Goal: Task Accomplishment & Management: Manage account settings

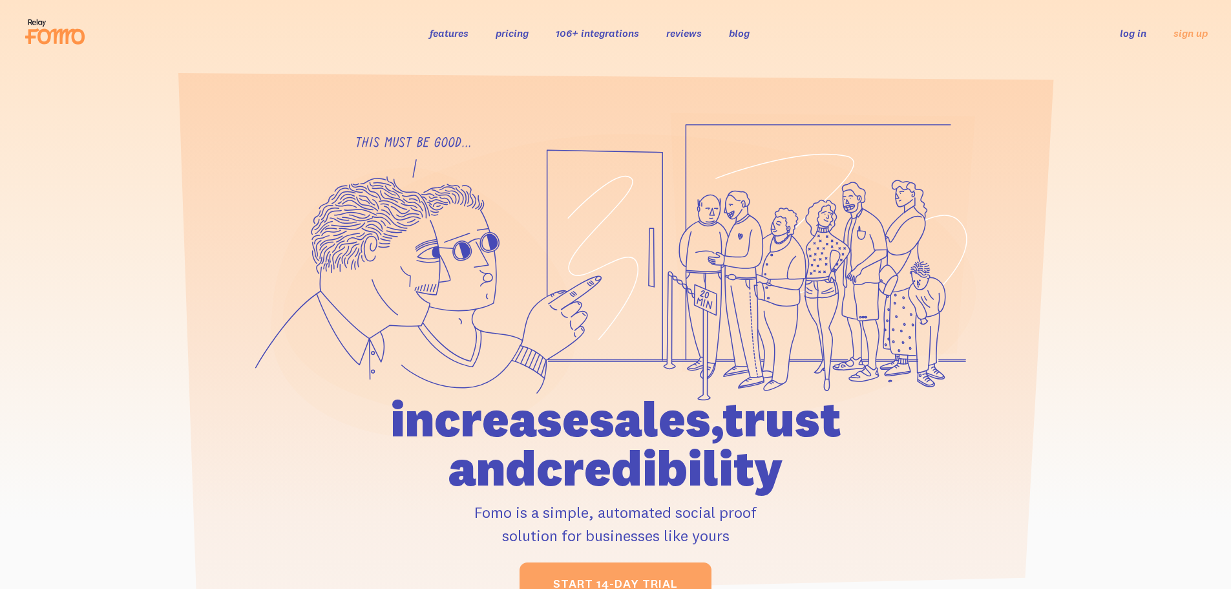
click at [1131, 37] on link "log in" at bounding box center [1133, 32] width 26 height 13
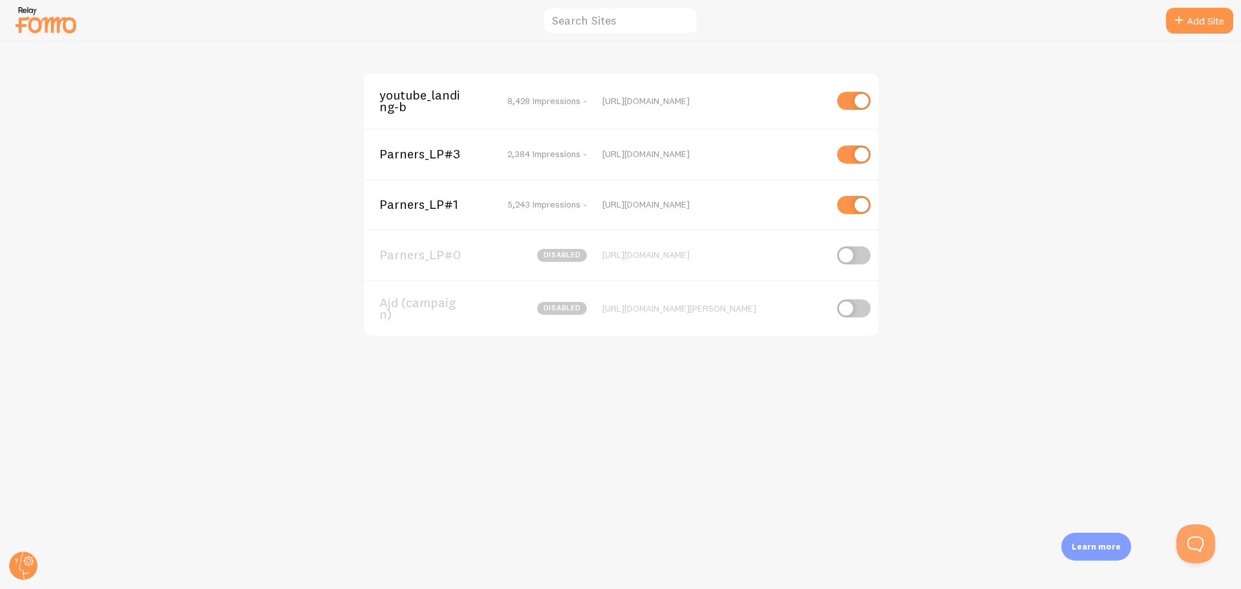
click at [409, 94] on span "youtube_landing-b" at bounding box center [431, 101] width 104 height 24
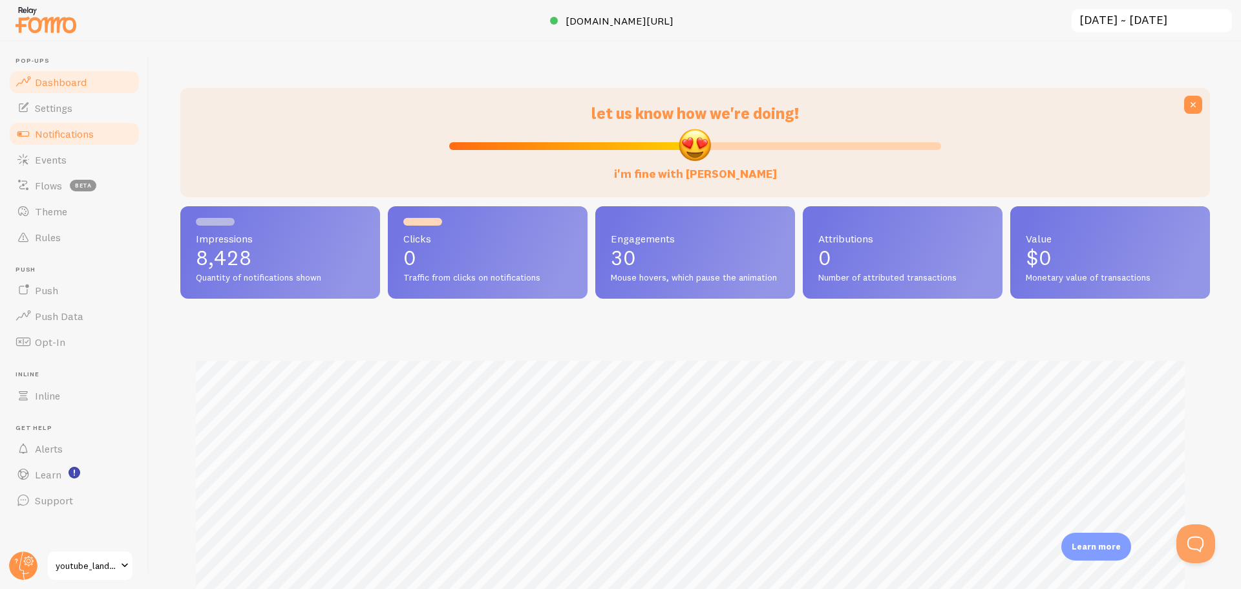
click at [71, 133] on span "Notifications" at bounding box center [64, 133] width 59 height 13
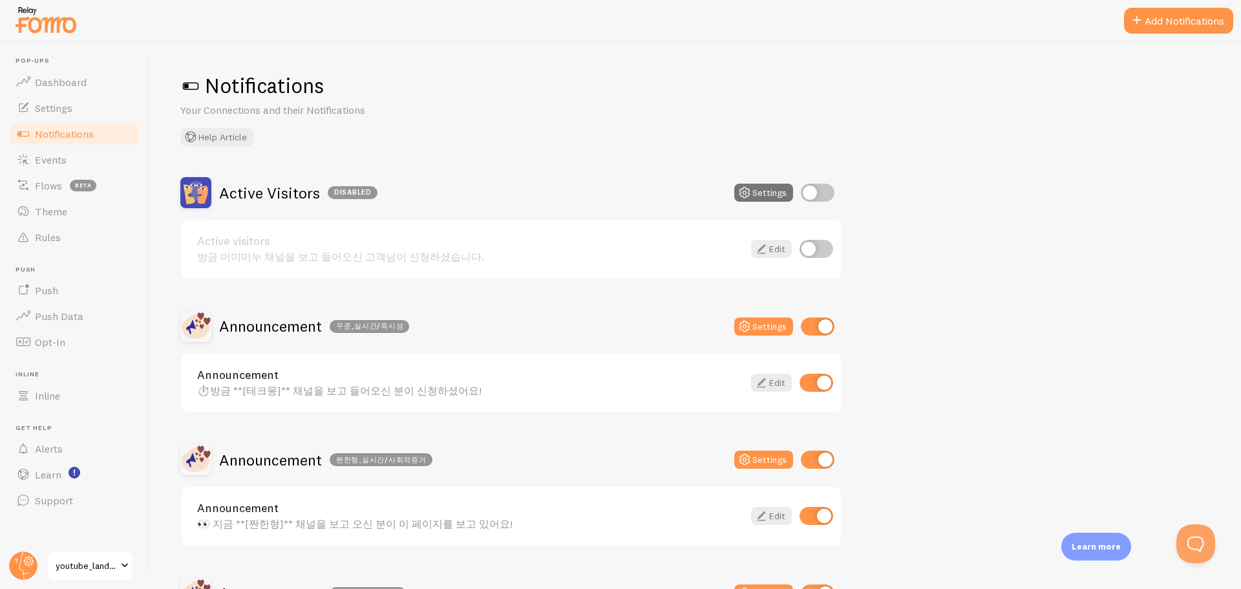
click at [460, 315] on div "Announcement 꾸준_실시간/즉시성 Settings" at bounding box center [511, 326] width 662 height 31
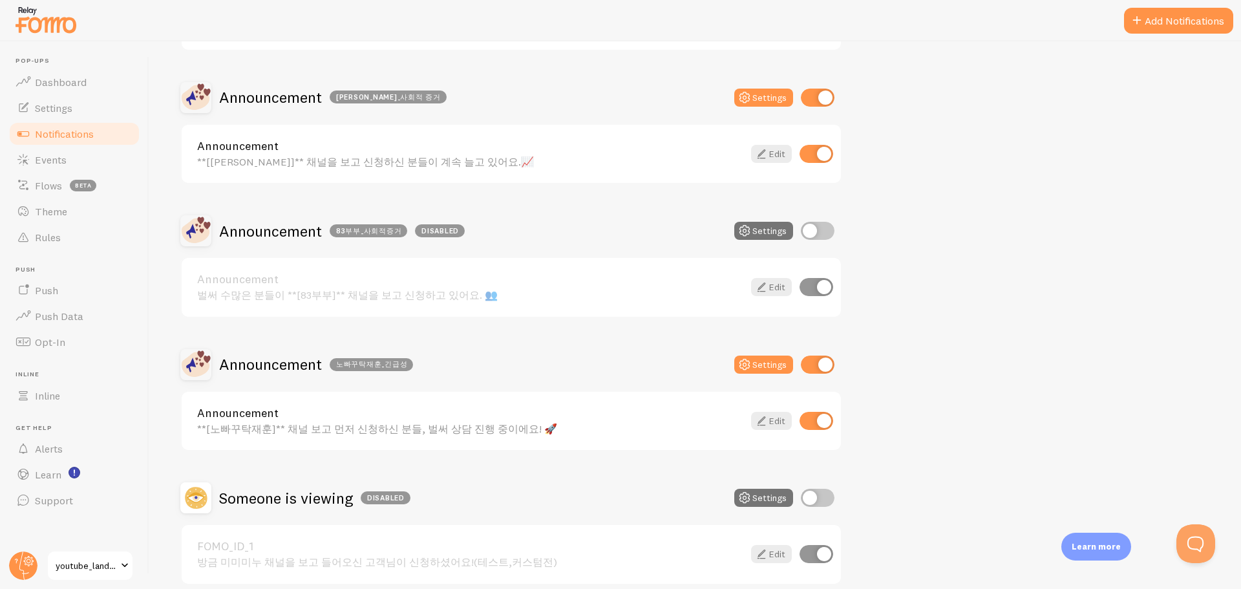
scroll to position [1221, 0]
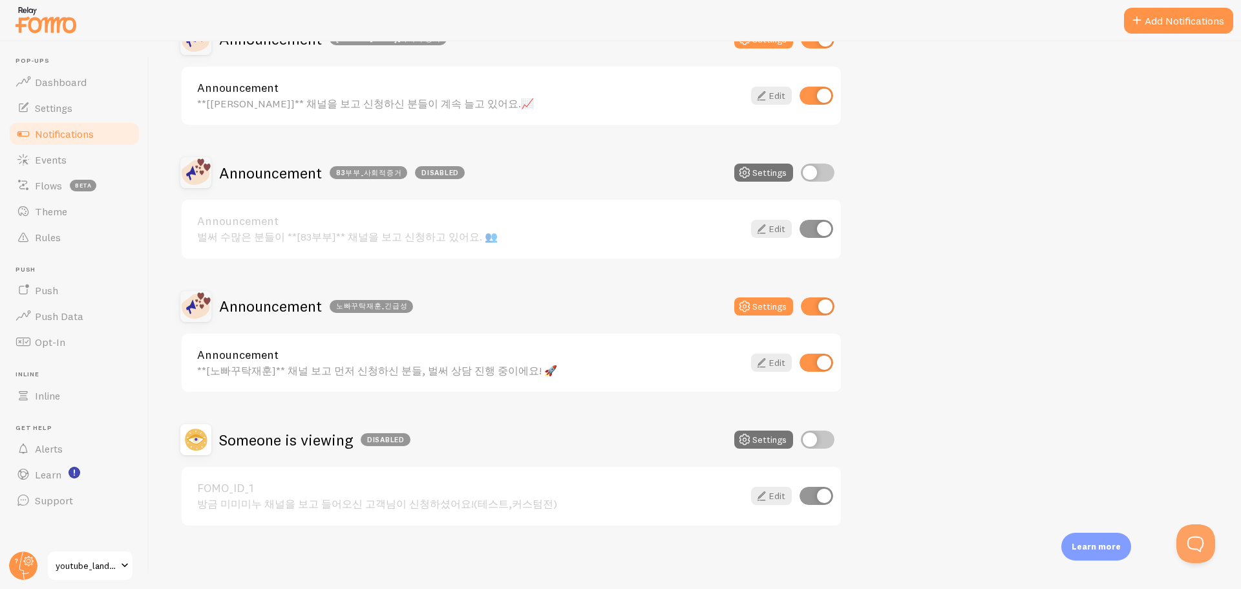
click at [525, 296] on div "Announcement 노빠꾸탁재훈_긴급성 Settings" at bounding box center [511, 306] width 662 height 31
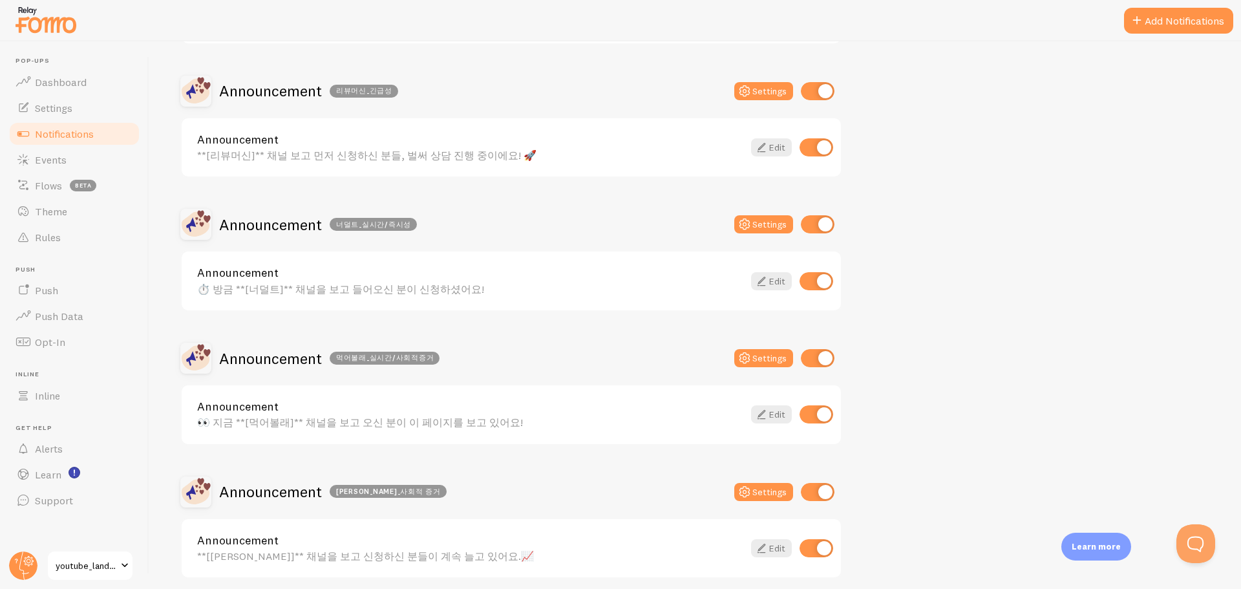
scroll to position [381, 0]
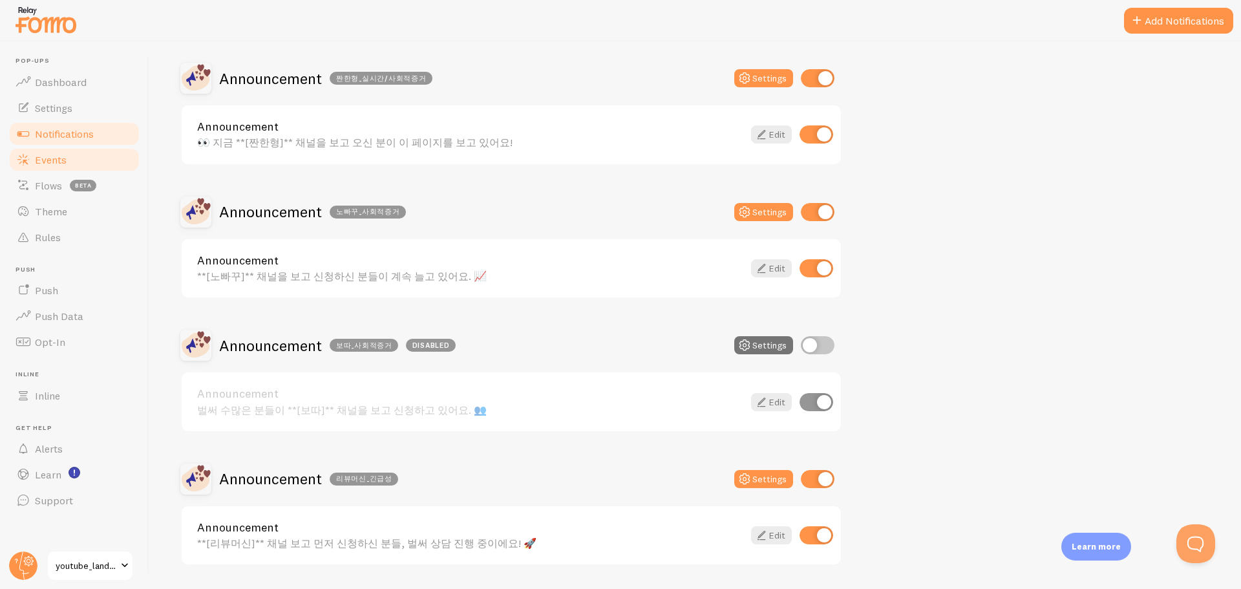
click at [88, 151] on link "Events" at bounding box center [74, 160] width 133 height 26
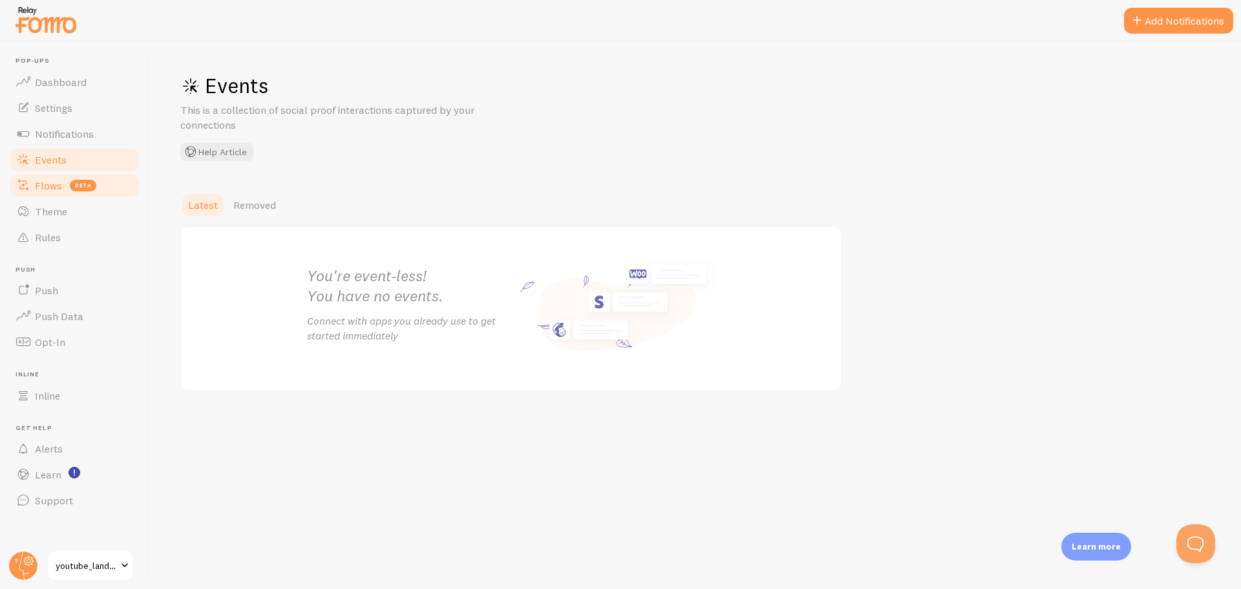
click at [68, 185] on link "Flows beta" at bounding box center [74, 186] width 133 height 26
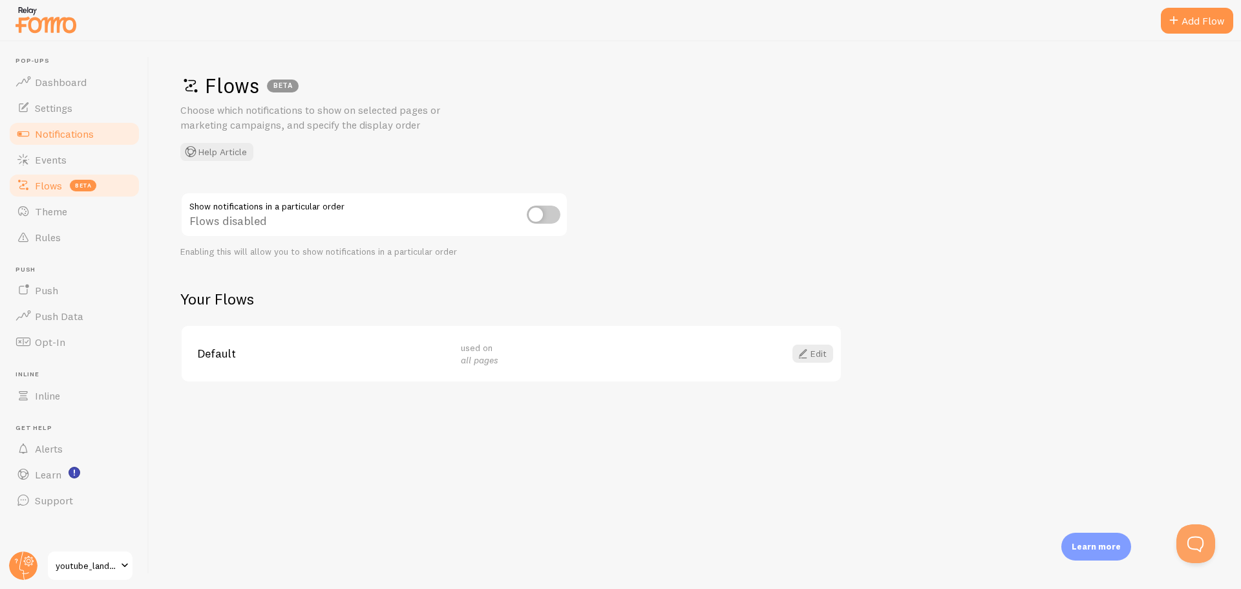
click at [74, 125] on link "Notifications" at bounding box center [74, 134] width 133 height 26
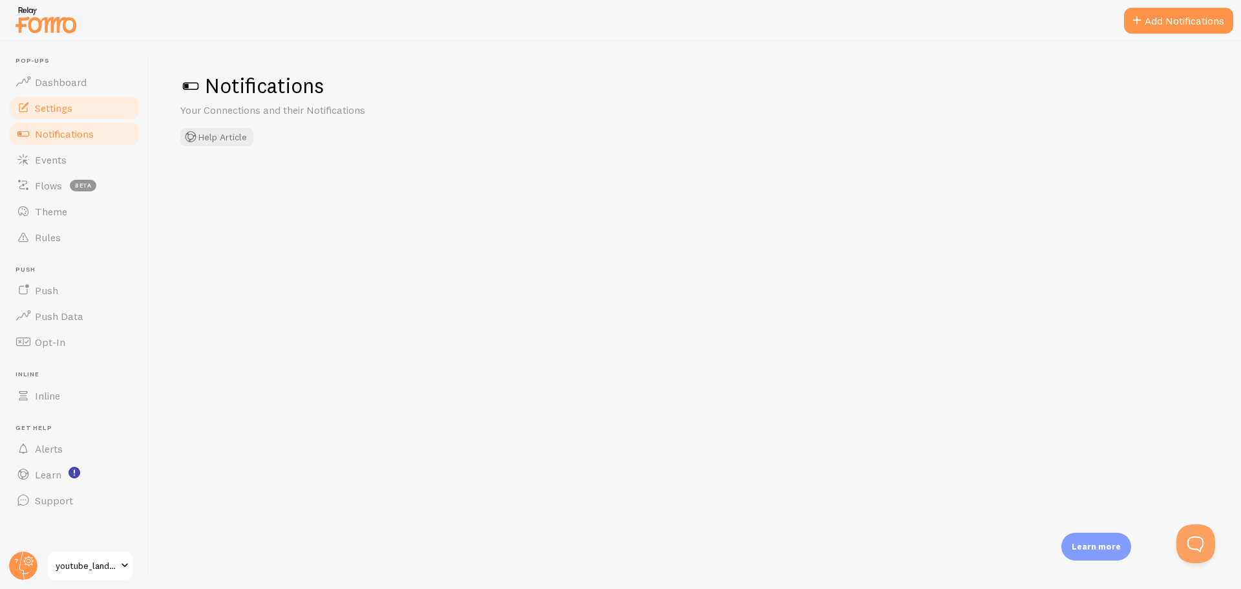
click at [81, 106] on link "Settings" at bounding box center [74, 108] width 133 height 26
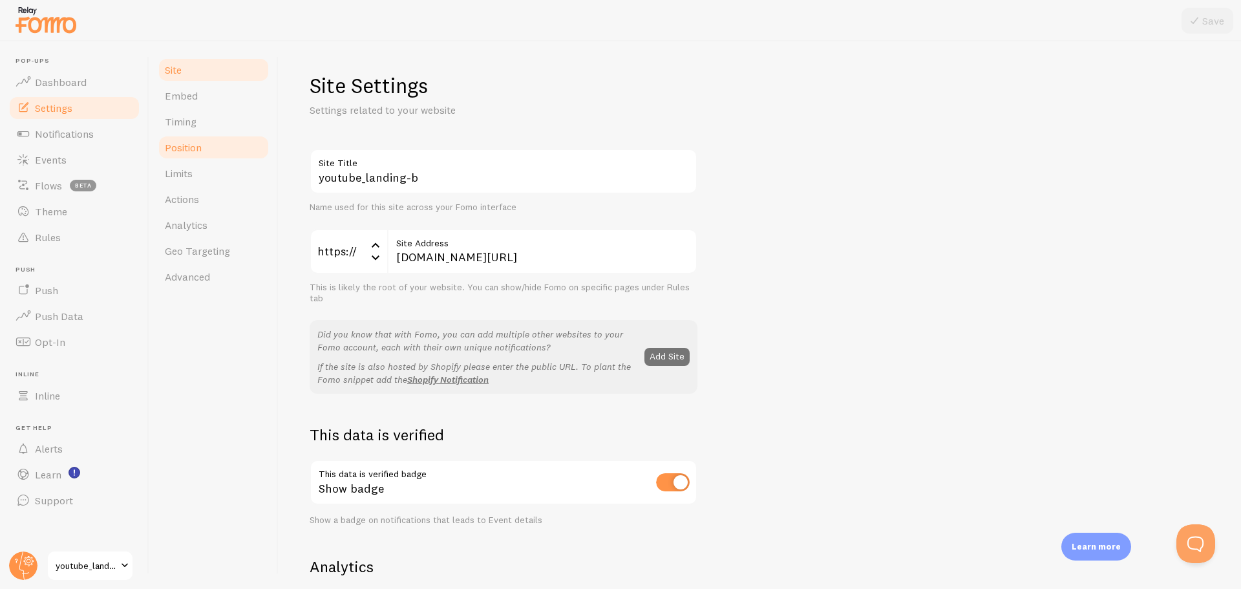
click at [246, 137] on link "Position" at bounding box center [213, 147] width 113 height 26
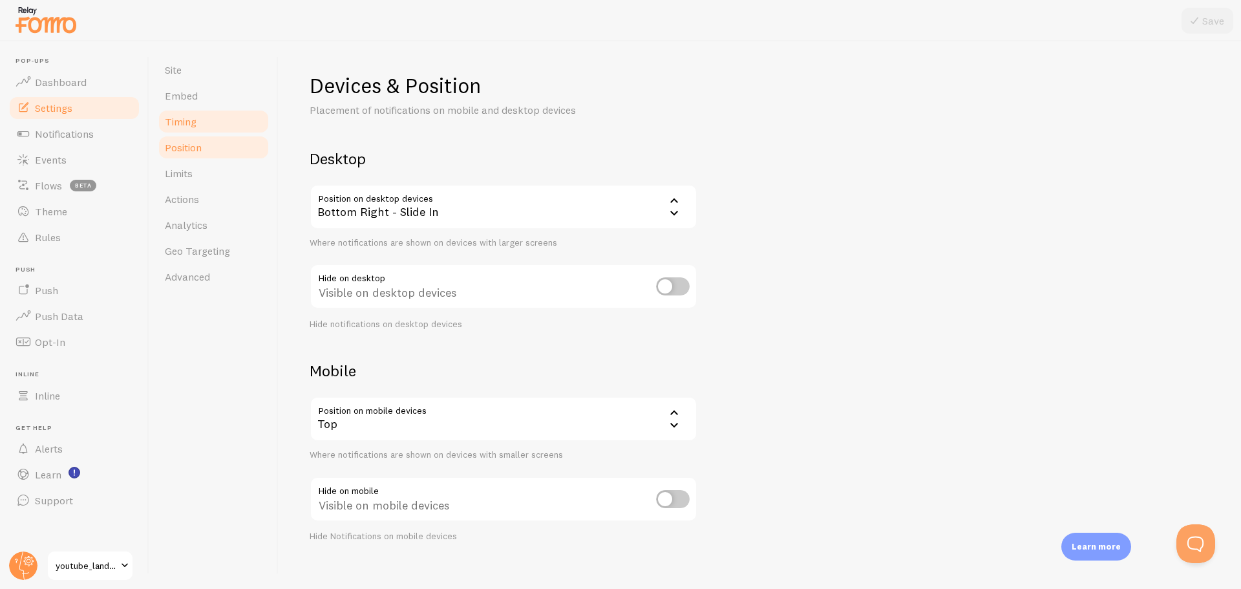
click at [230, 120] on link "Timing" at bounding box center [213, 122] width 113 height 26
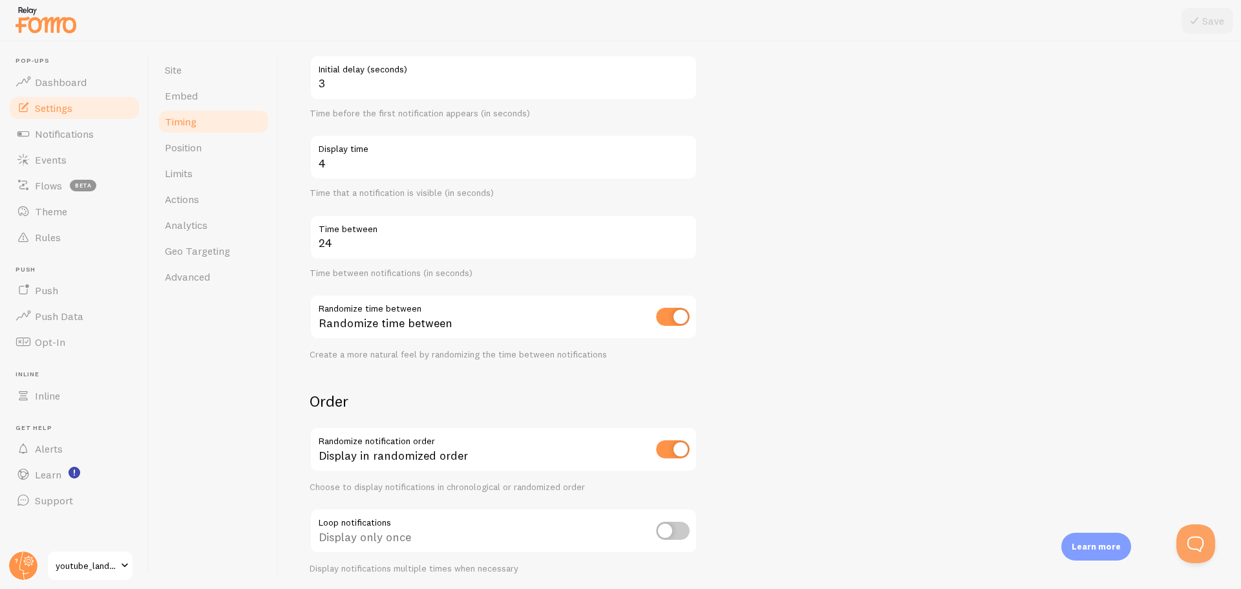
scroll to position [176, 0]
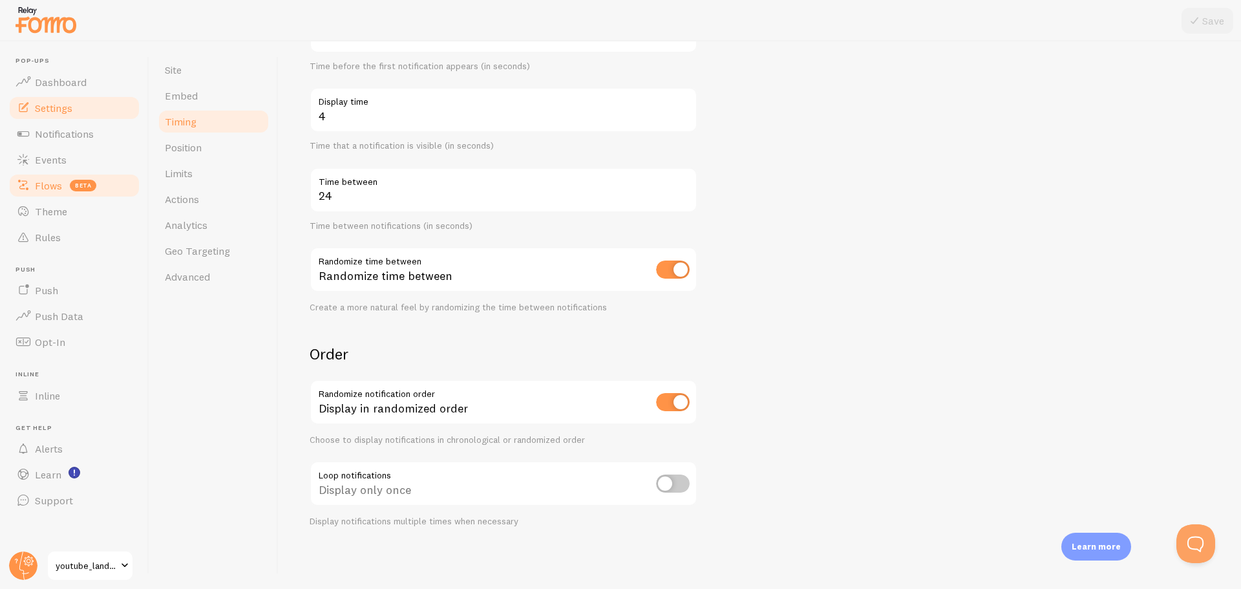
click at [99, 177] on link "Flows beta" at bounding box center [74, 186] width 133 height 26
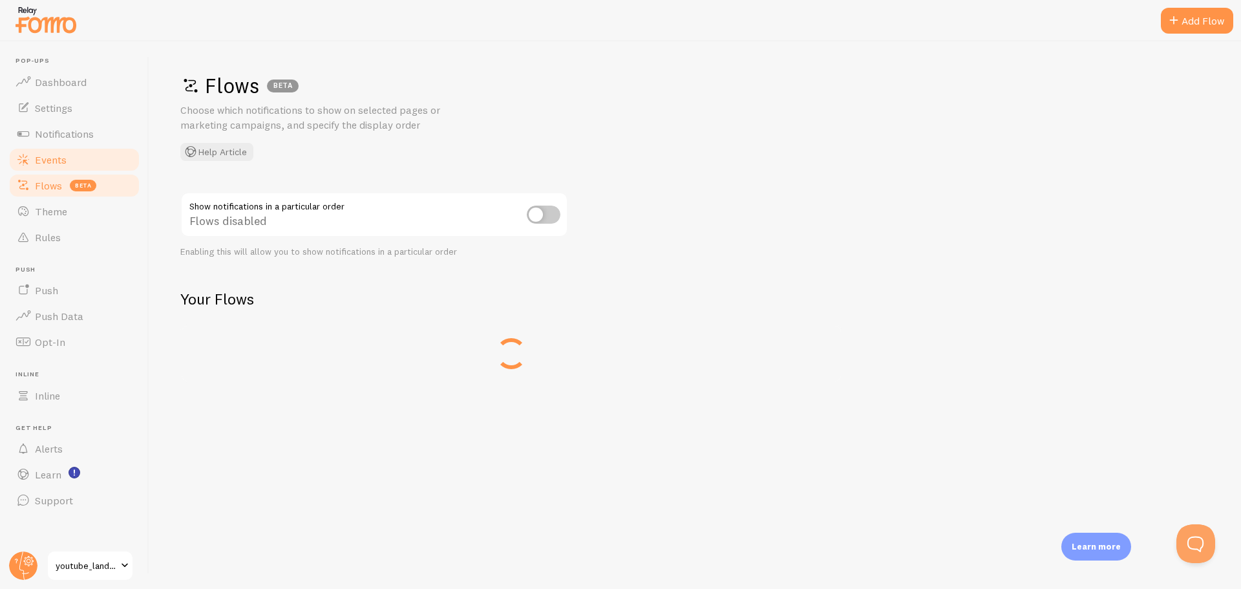
click at [92, 155] on link "Events" at bounding box center [74, 160] width 133 height 26
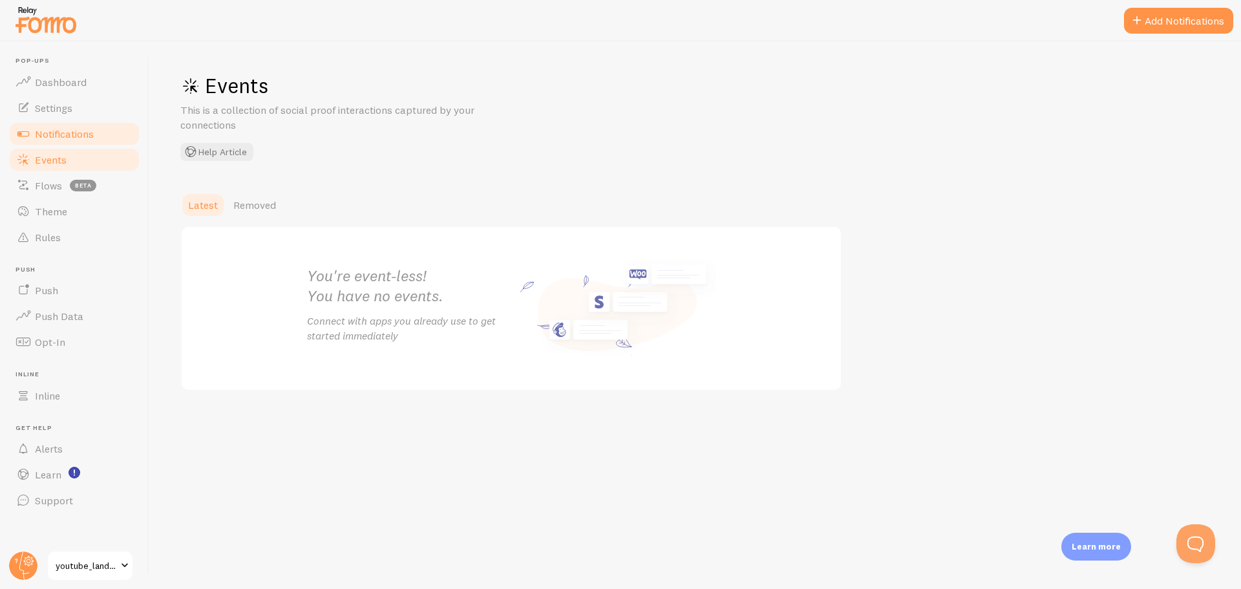
click at [94, 134] on span "Notifications" at bounding box center [64, 133] width 59 height 13
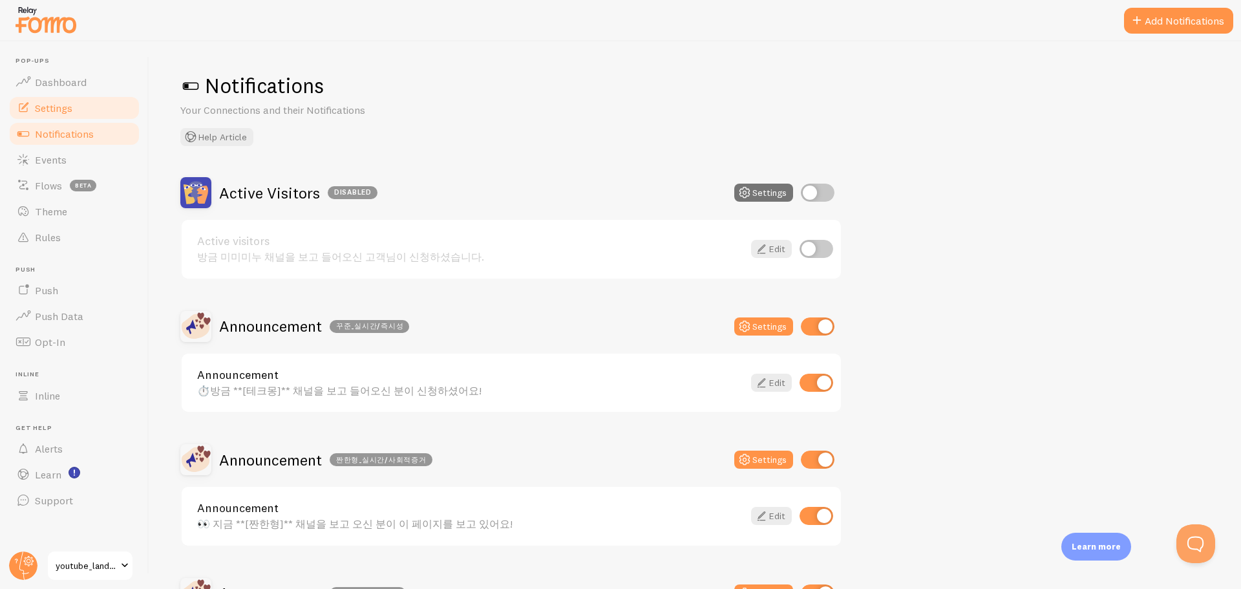
click at [87, 108] on link "Settings" at bounding box center [74, 108] width 133 height 26
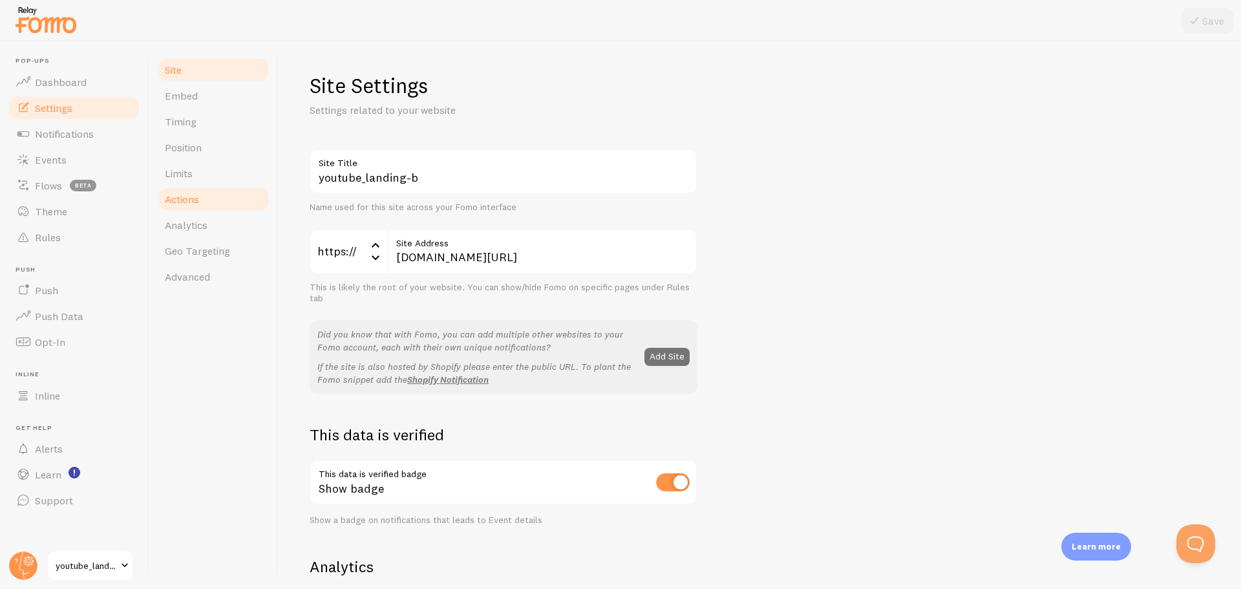
click at [225, 204] on link "Actions" at bounding box center [213, 199] width 113 height 26
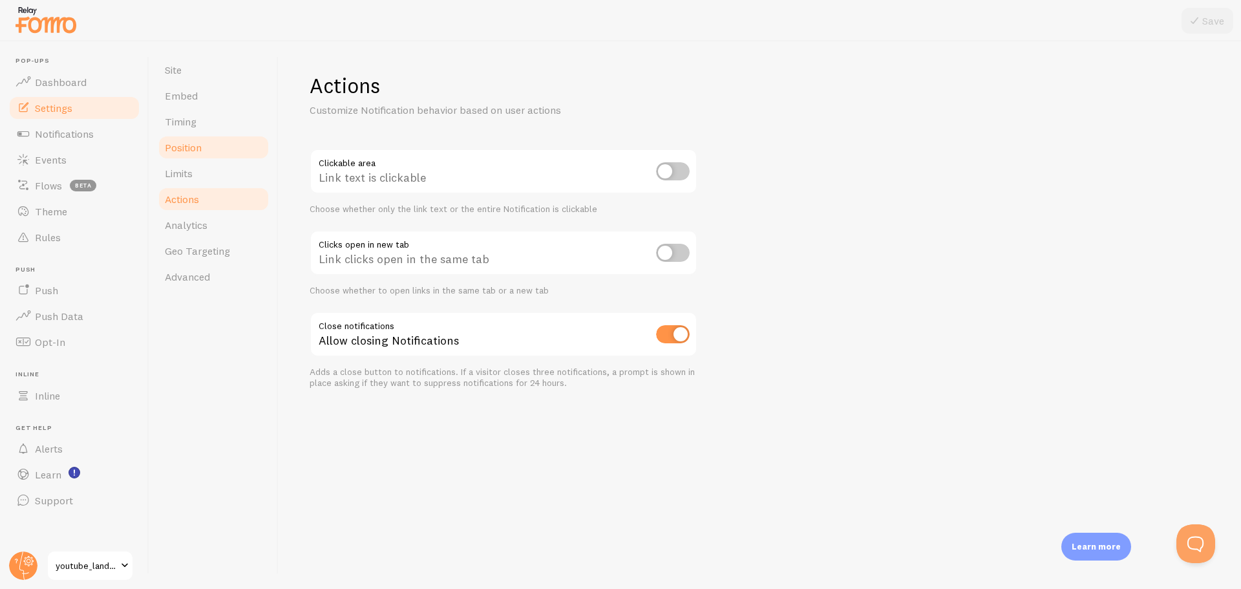
click at [215, 140] on link "Position" at bounding box center [213, 147] width 113 height 26
